Goal: Task Accomplishment & Management: Manage account settings

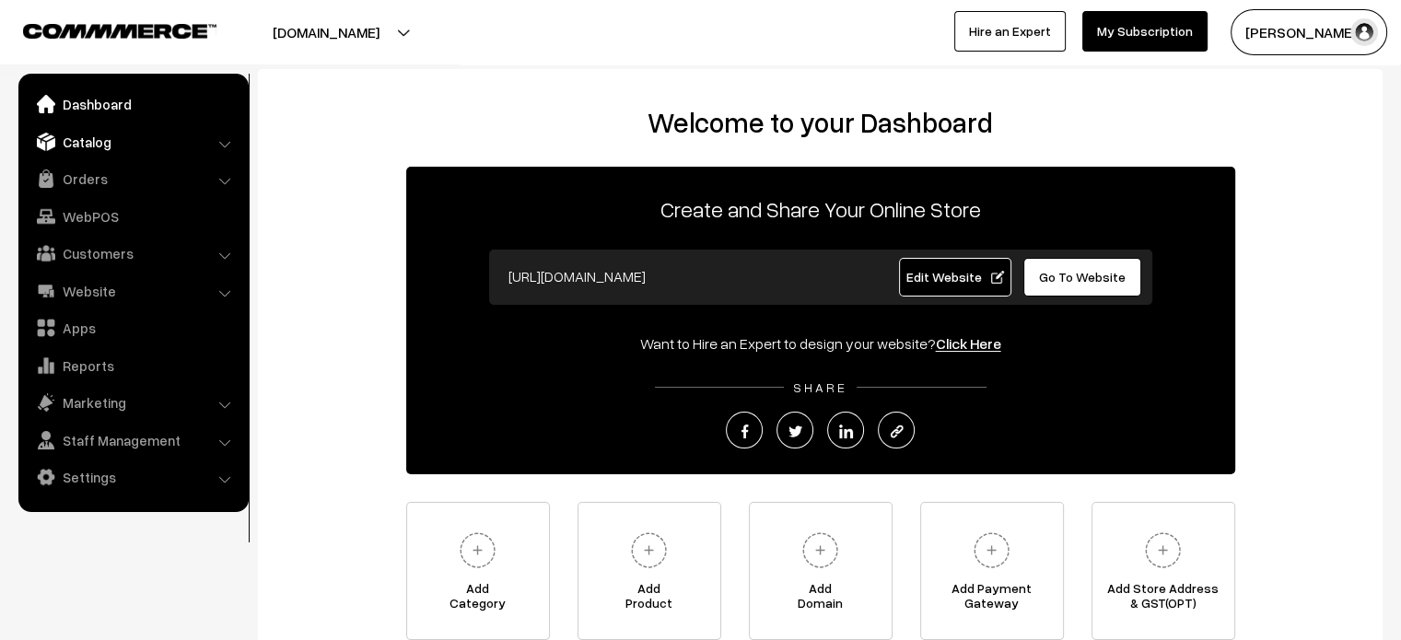
click at [140, 146] on link "Catalog" at bounding box center [132, 141] width 219 height 33
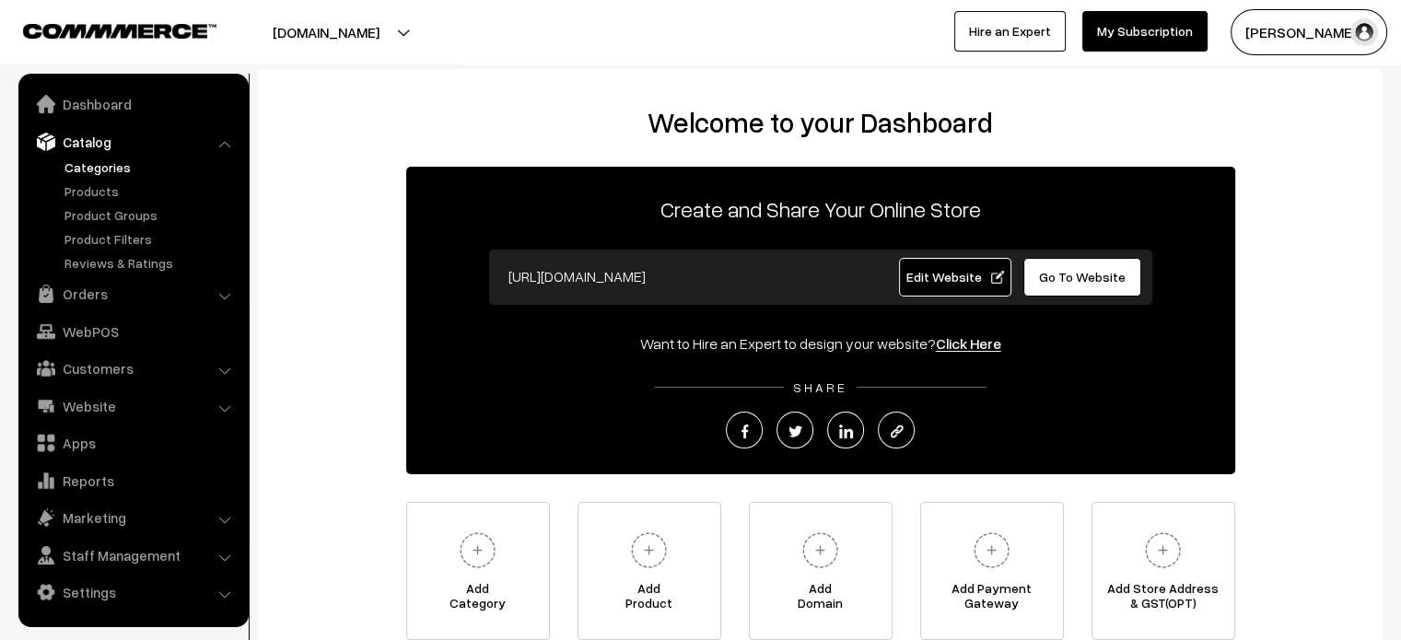
click at [92, 172] on link "Categories" at bounding box center [151, 166] width 182 height 19
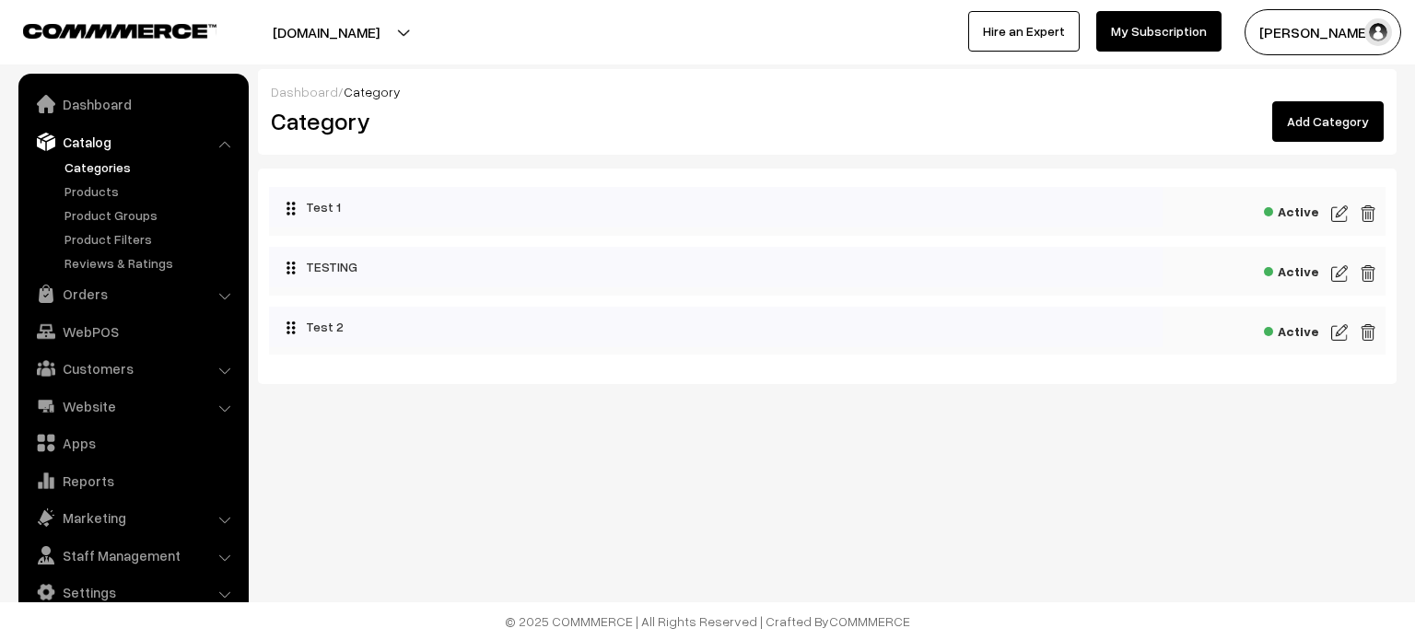
click at [1314, 117] on link "Add Category" at bounding box center [1327, 121] width 111 height 41
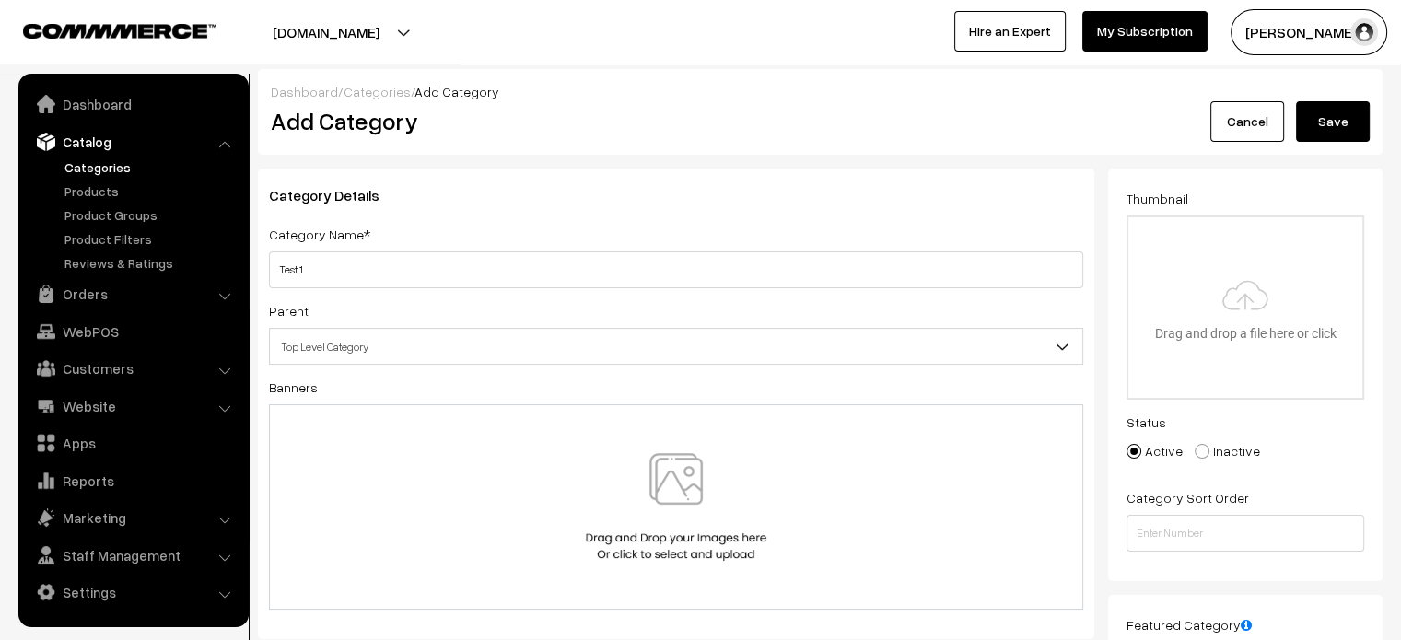
type input "Test 1"
click at [1339, 112] on button "Save" at bounding box center [1333, 121] width 74 height 41
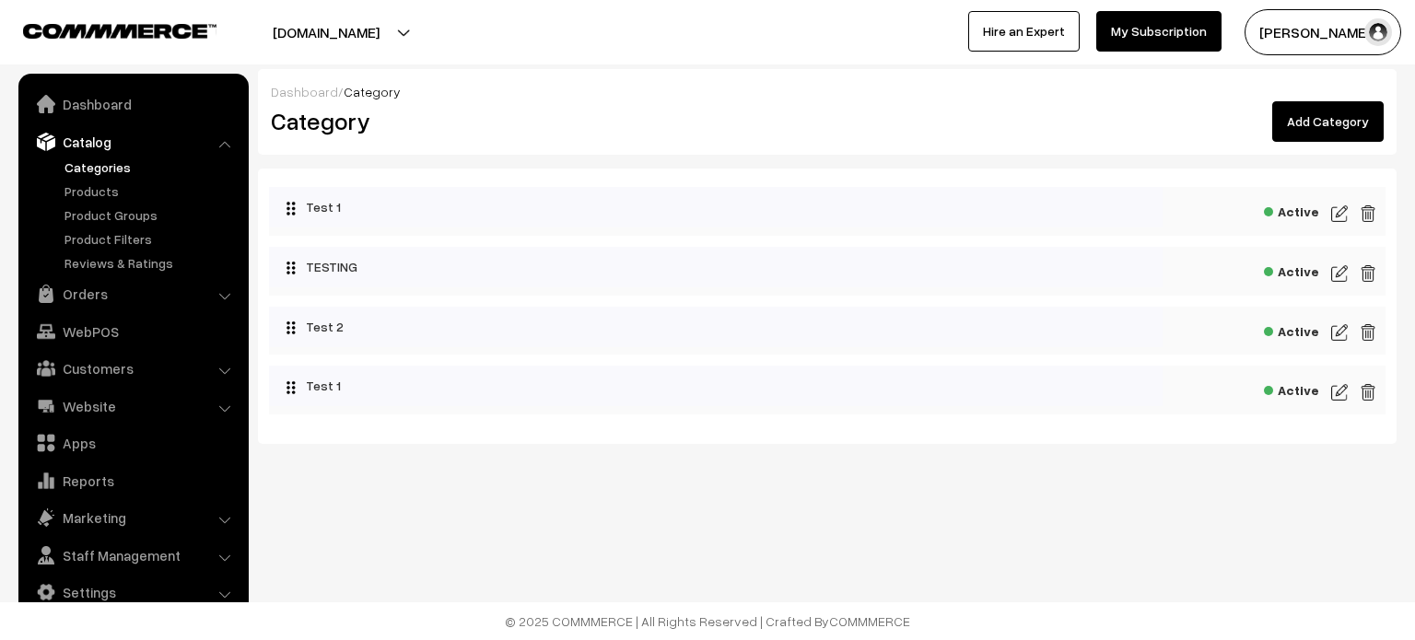
click at [1337, 213] on img at bounding box center [1339, 214] width 17 height 22
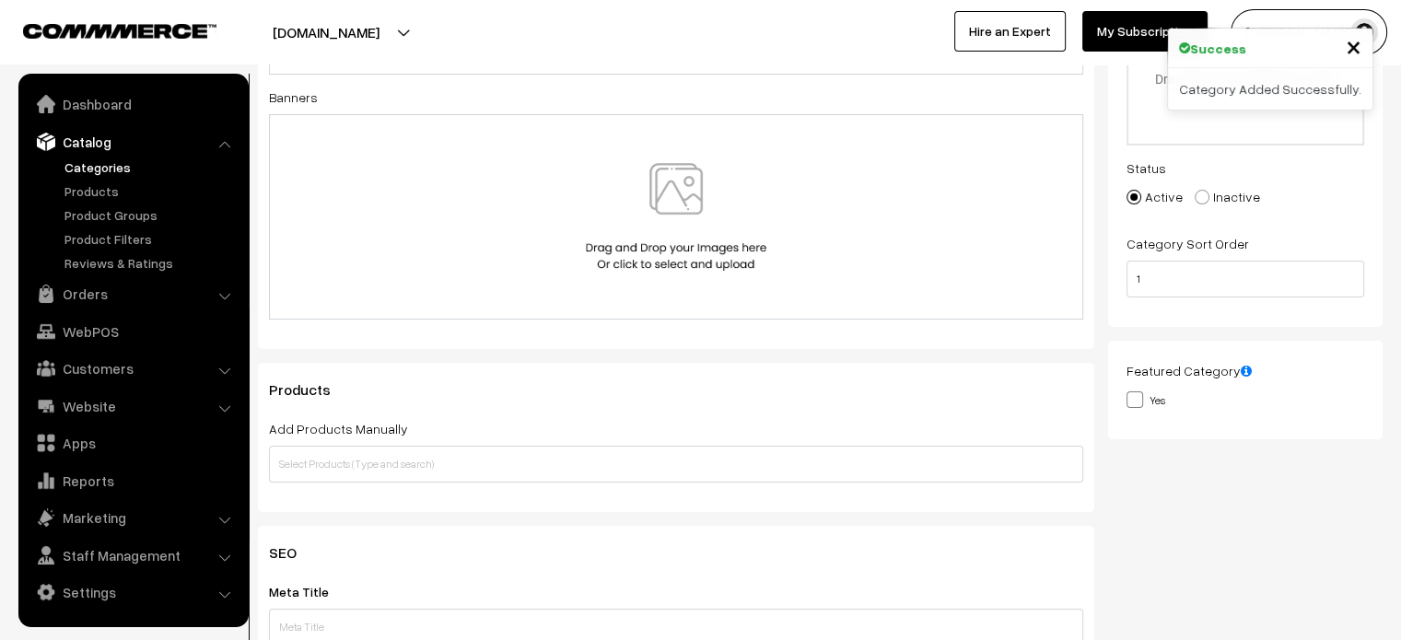
scroll to position [258, 0]
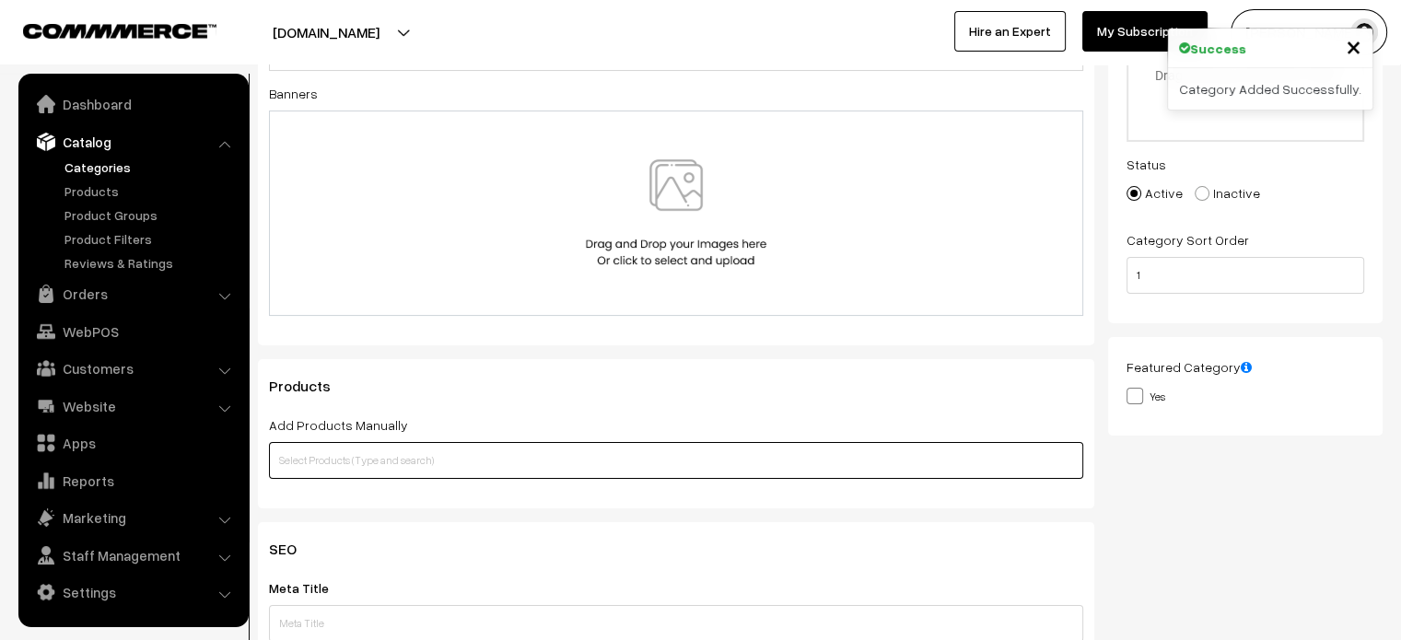
click at [446, 468] on input "text" at bounding box center [676, 460] width 814 height 37
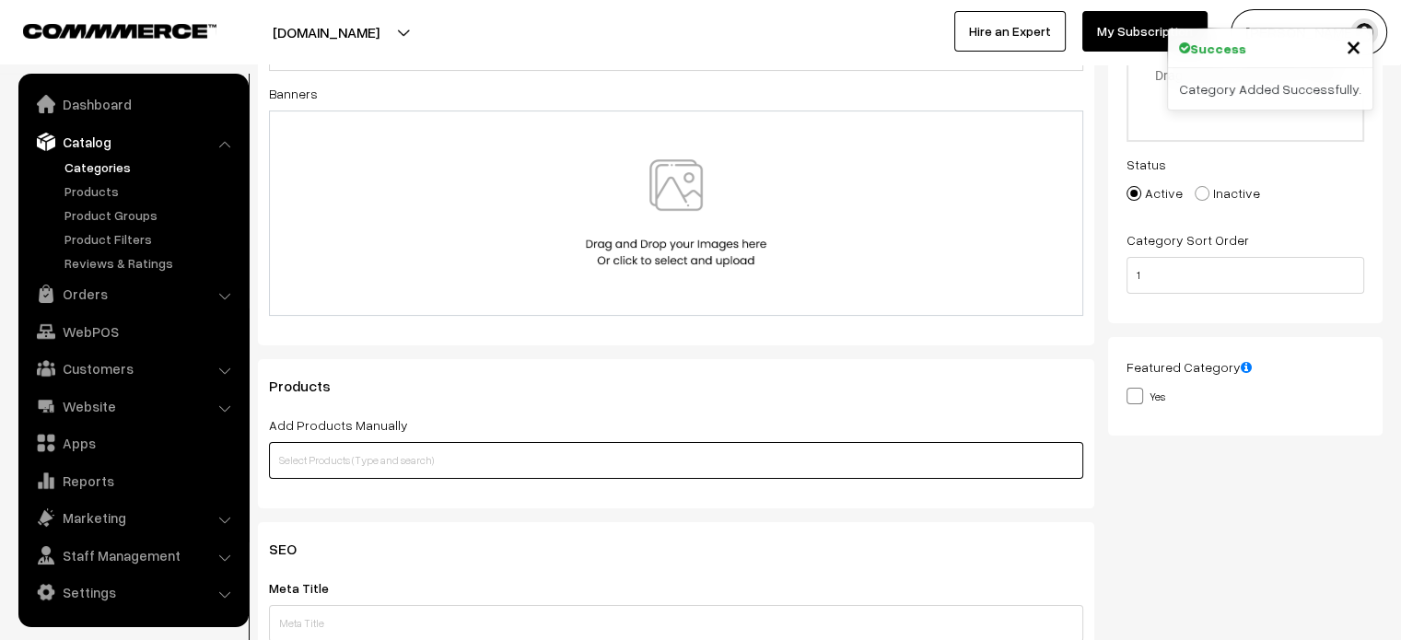
type input "s"
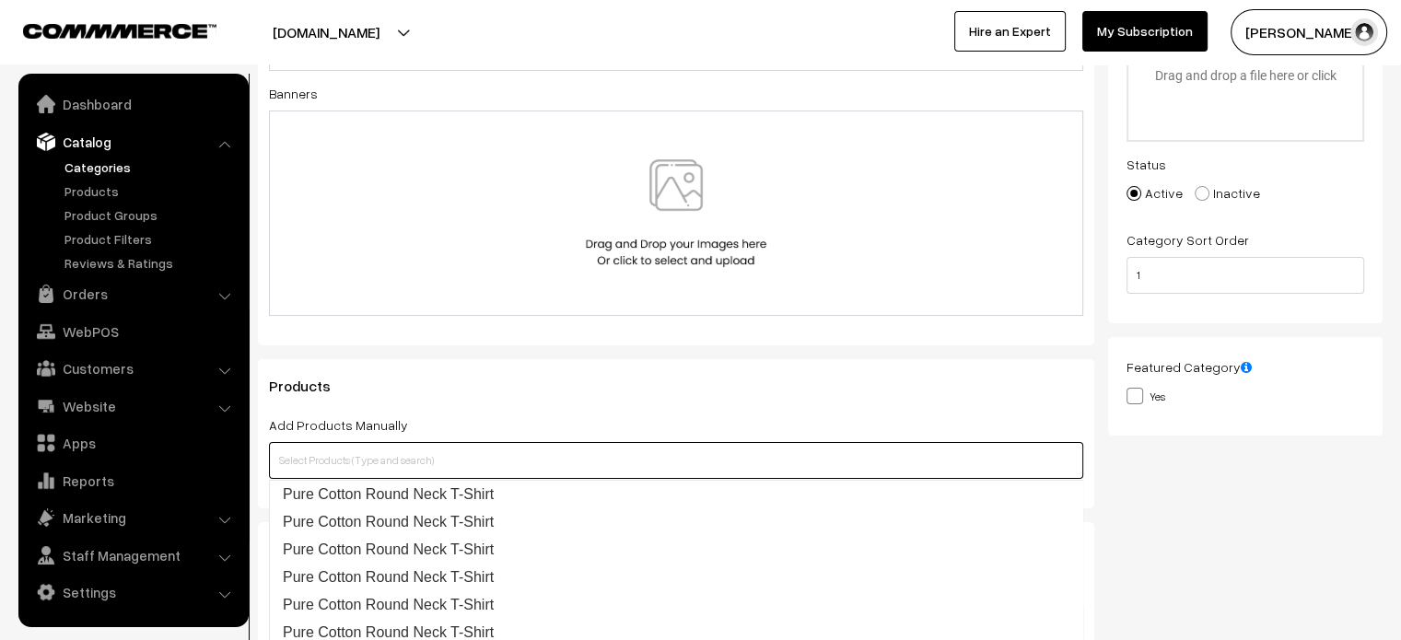
scroll to position [0, 0]
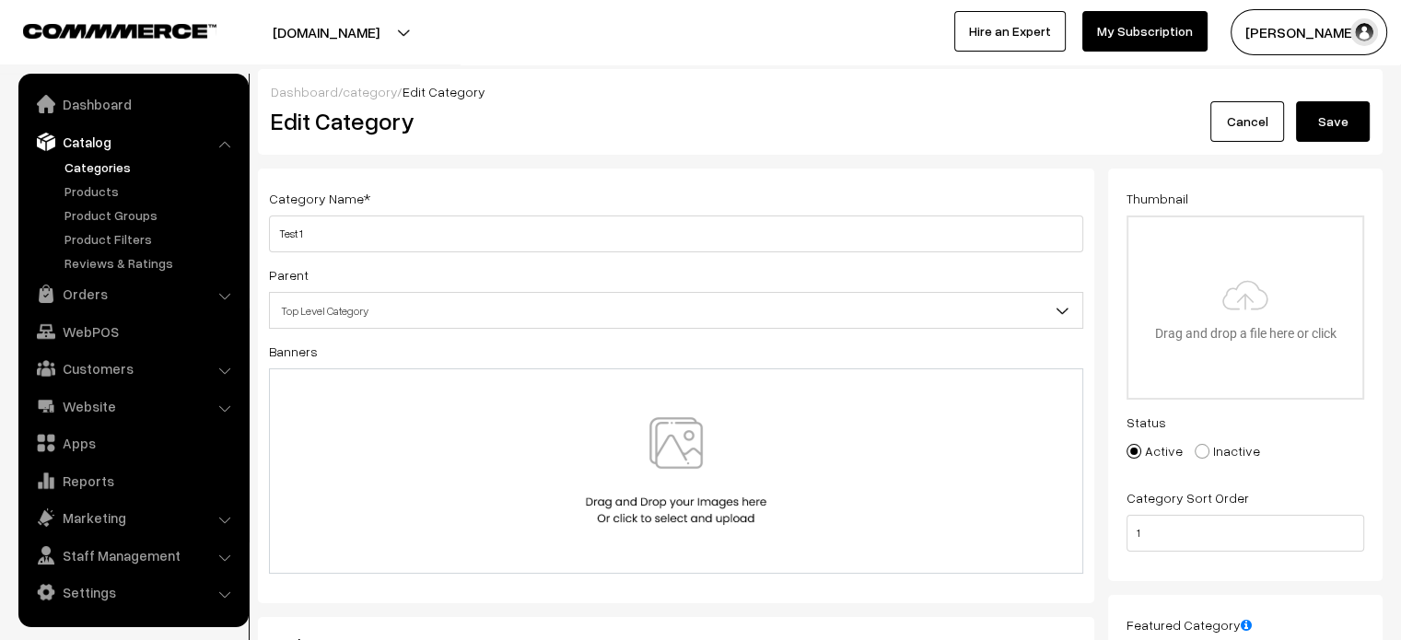
click at [376, 84] on link "category" at bounding box center [370, 92] width 54 height 16
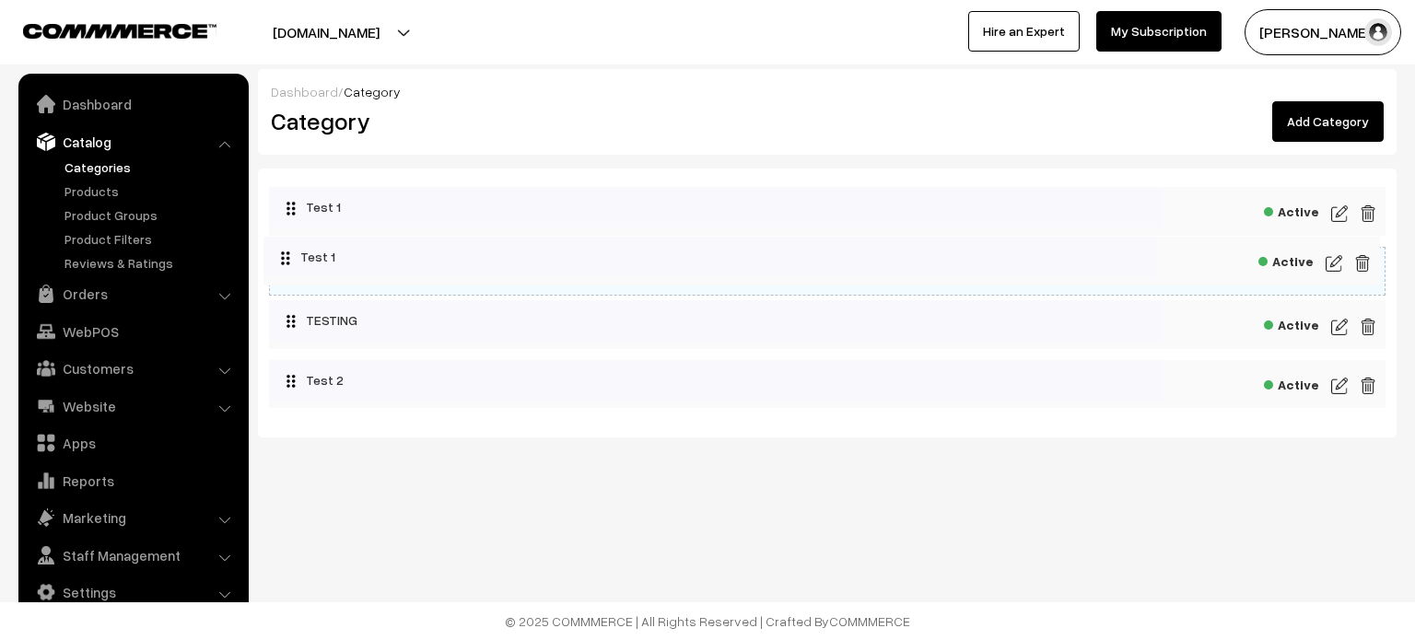
drag, startPoint x: 435, startPoint y: 404, endPoint x: 424, endPoint y: 275, distance: 129.4
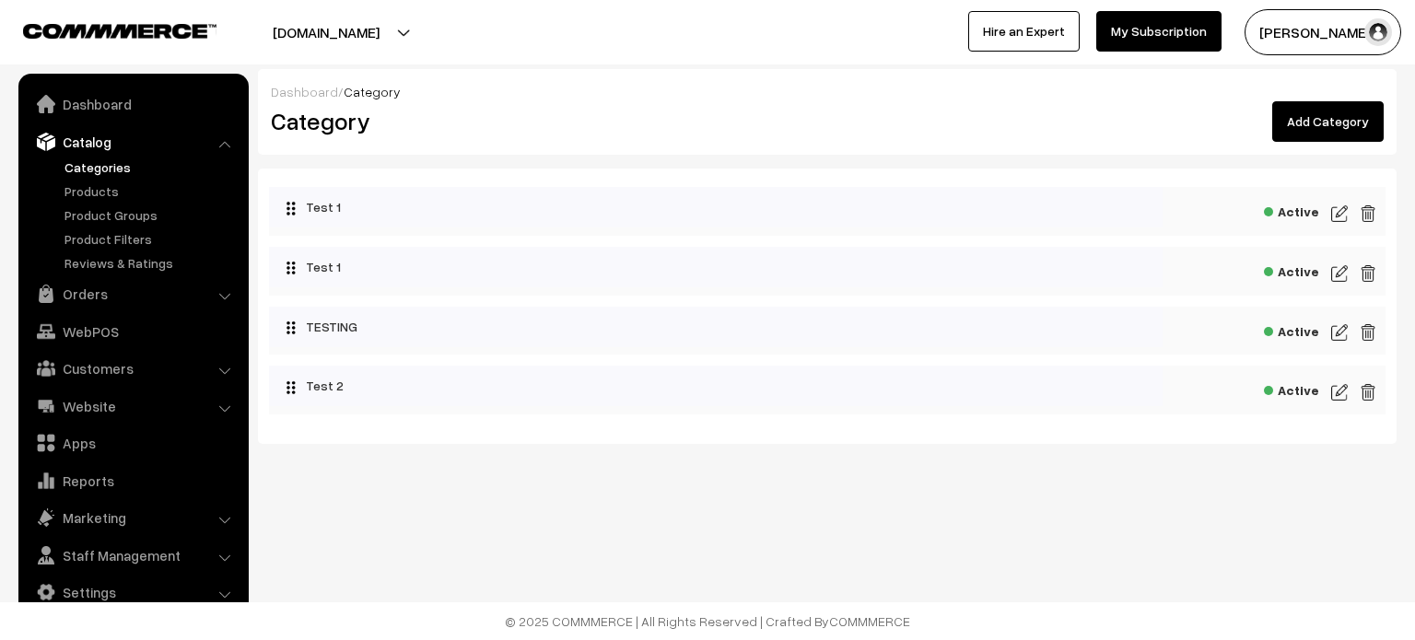
click at [576, 87] on div "Dashboard / Category" at bounding box center [827, 91] width 1113 height 19
